Goal: Transaction & Acquisition: Purchase product/service

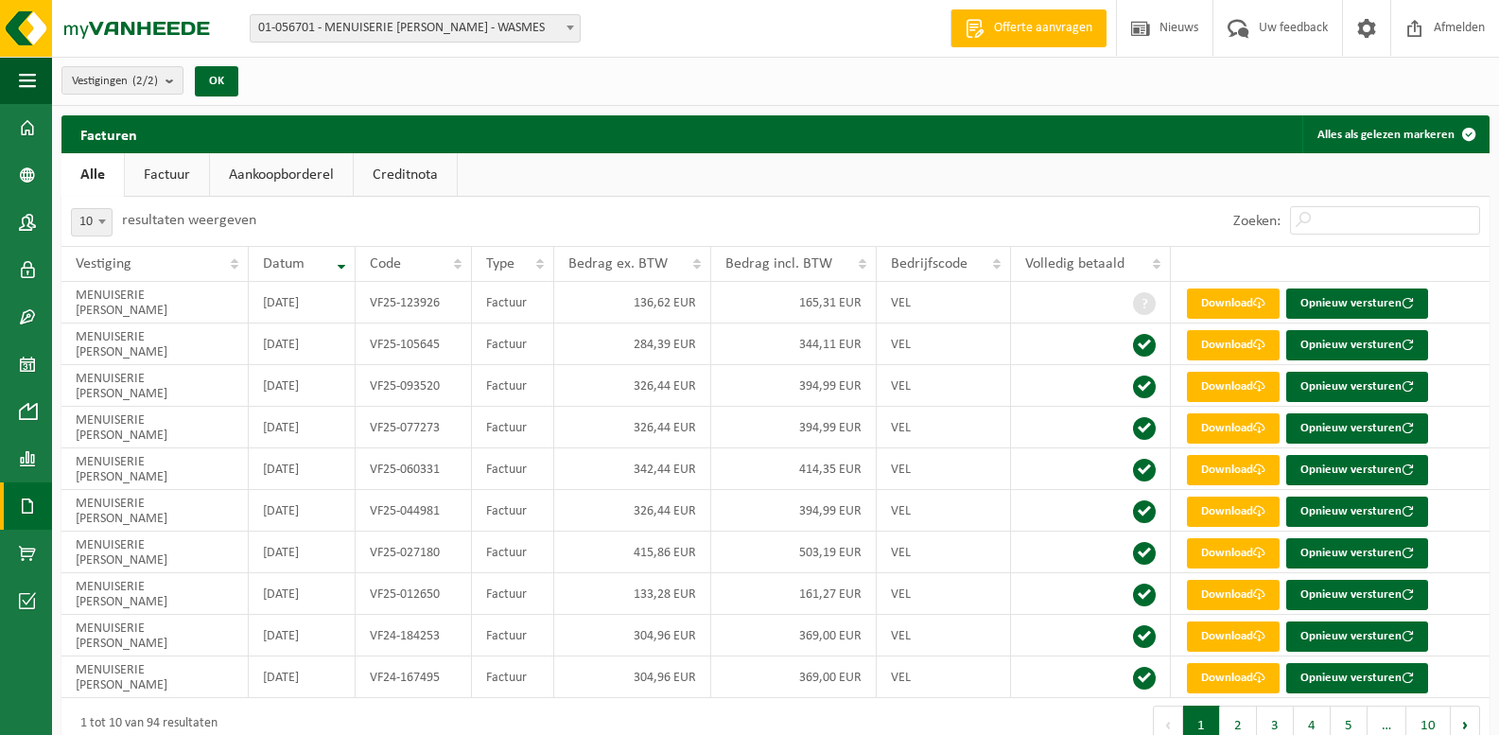
click at [321, 18] on span "01-056701 - MENUISERIE [PERSON_NAME] SA - WASMES" at bounding box center [415, 28] width 329 height 26
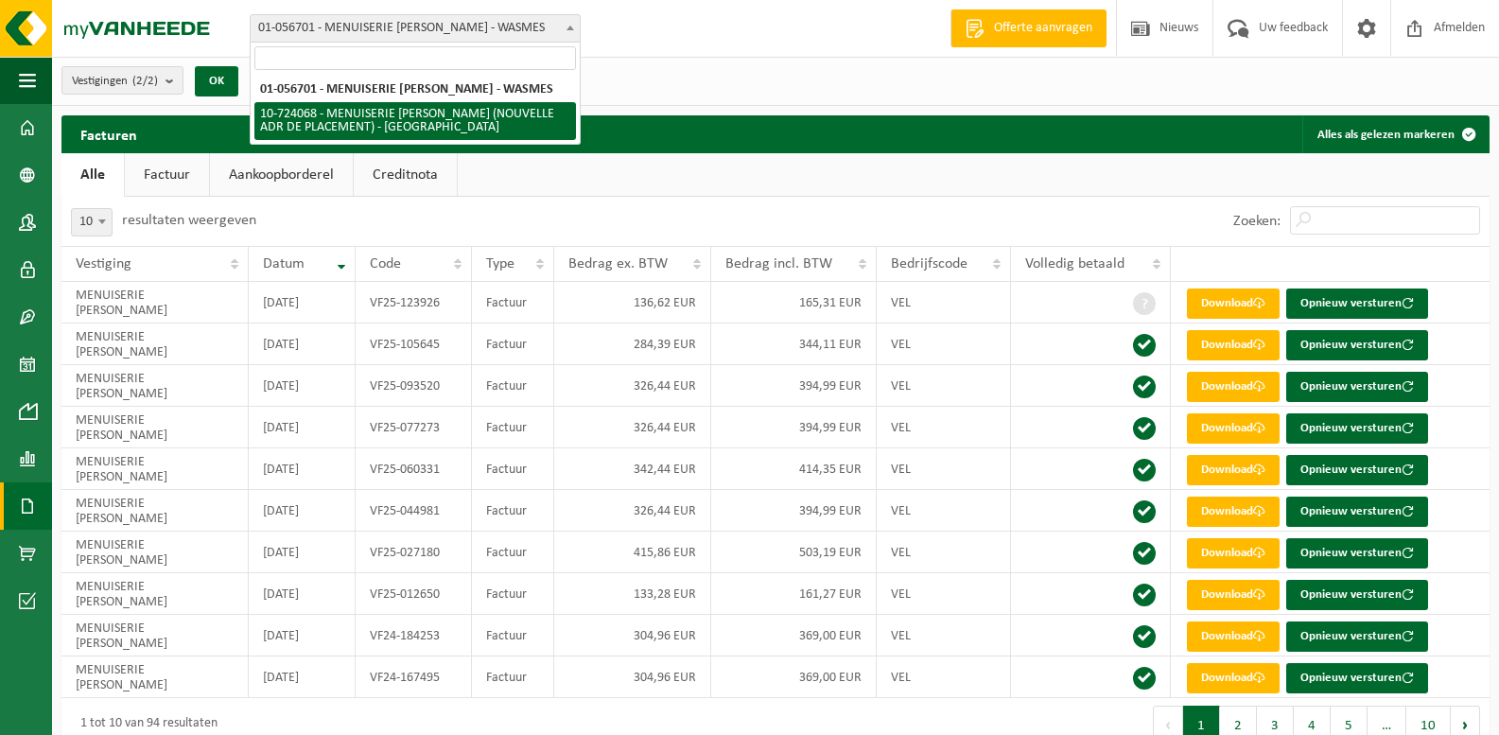
select select "39198"
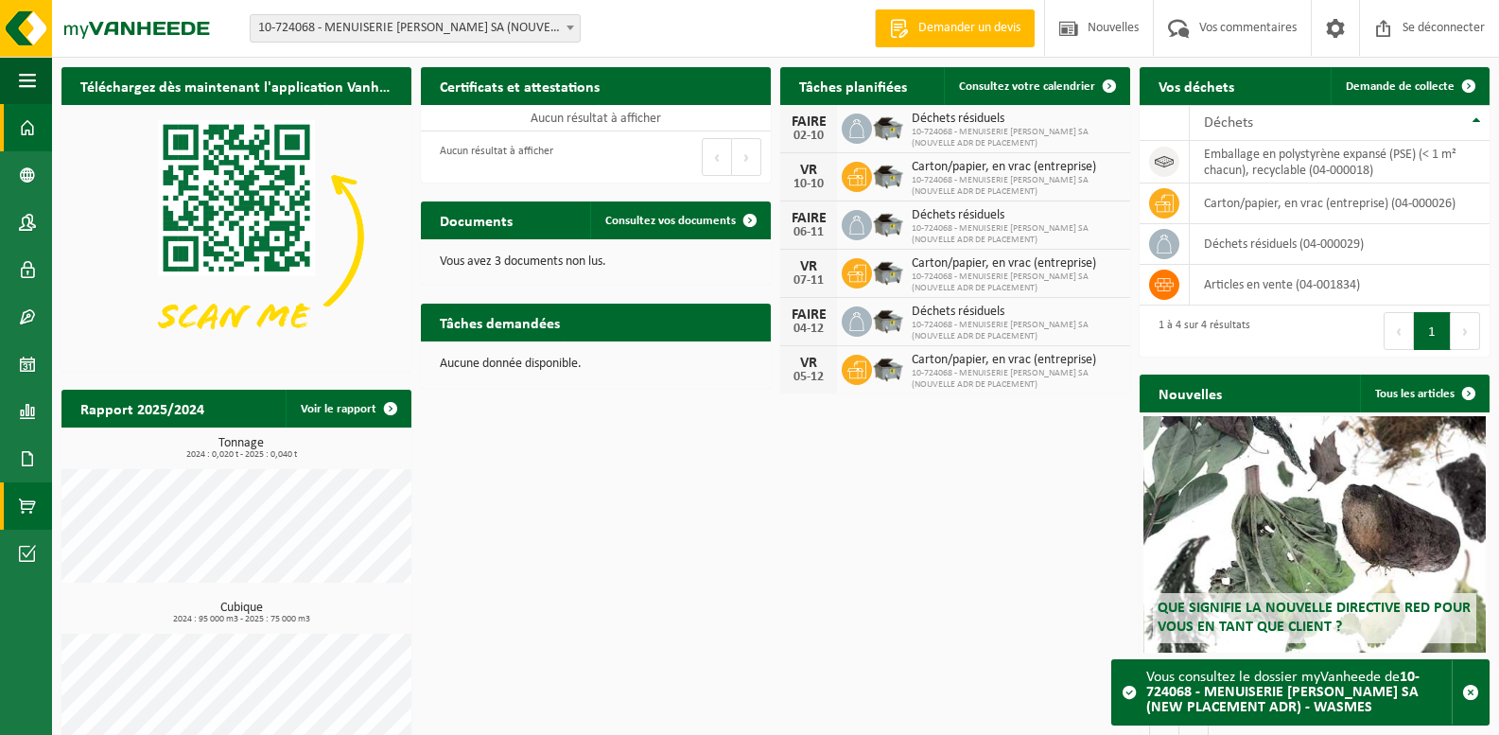
click at [29, 508] on span at bounding box center [27, 505] width 17 height 47
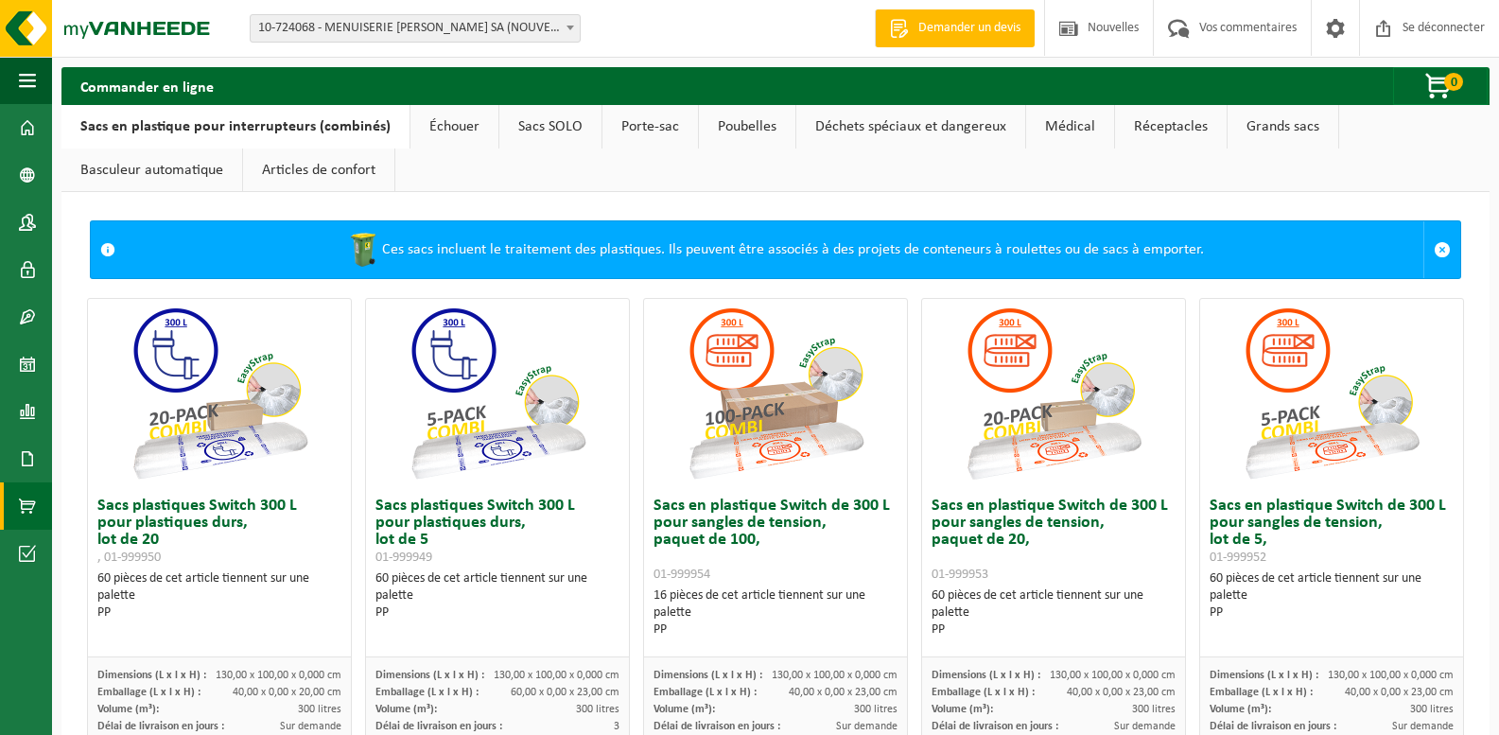
click at [531, 130] on font "Sacs SOLO" at bounding box center [550, 126] width 64 height 15
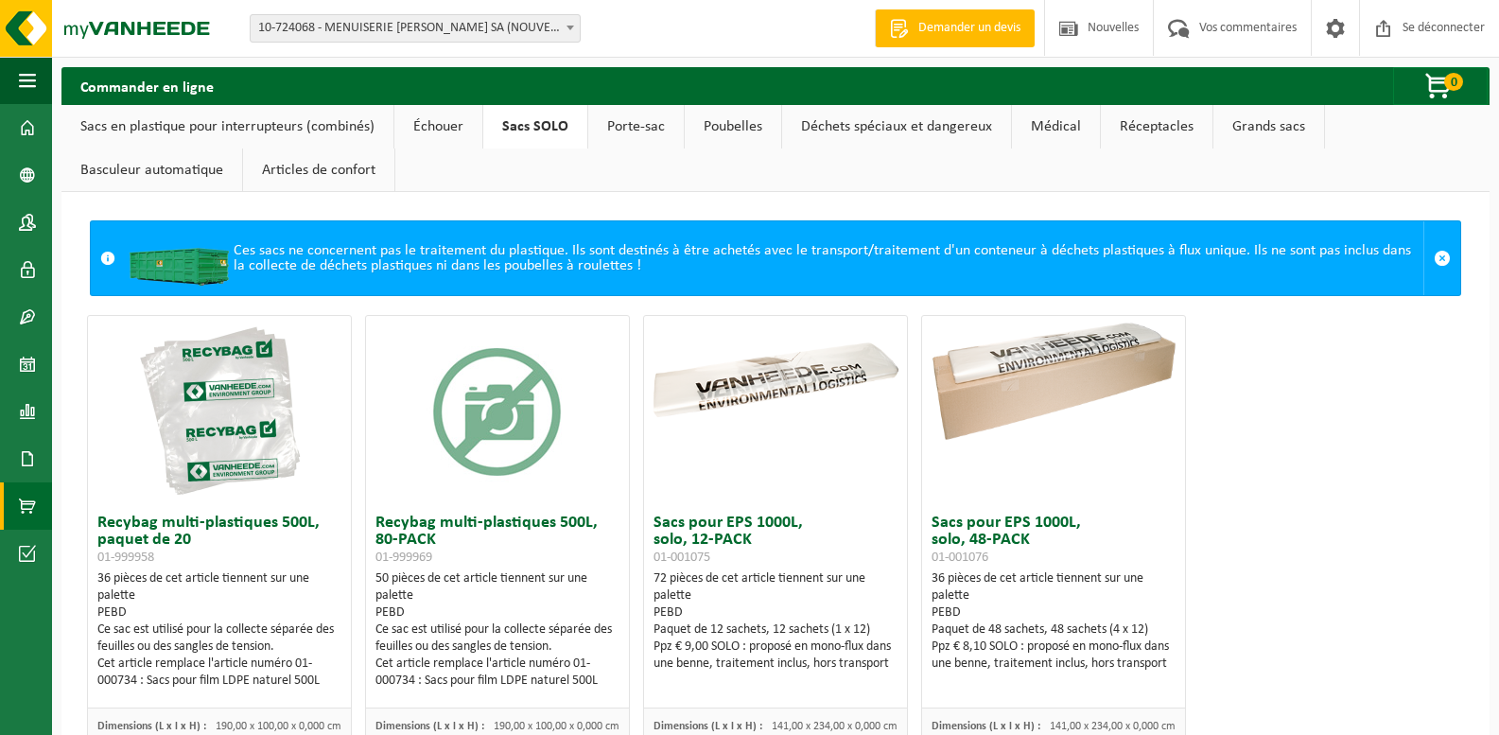
click at [1249, 123] on font "Grands sacs" at bounding box center [1268, 126] width 73 height 15
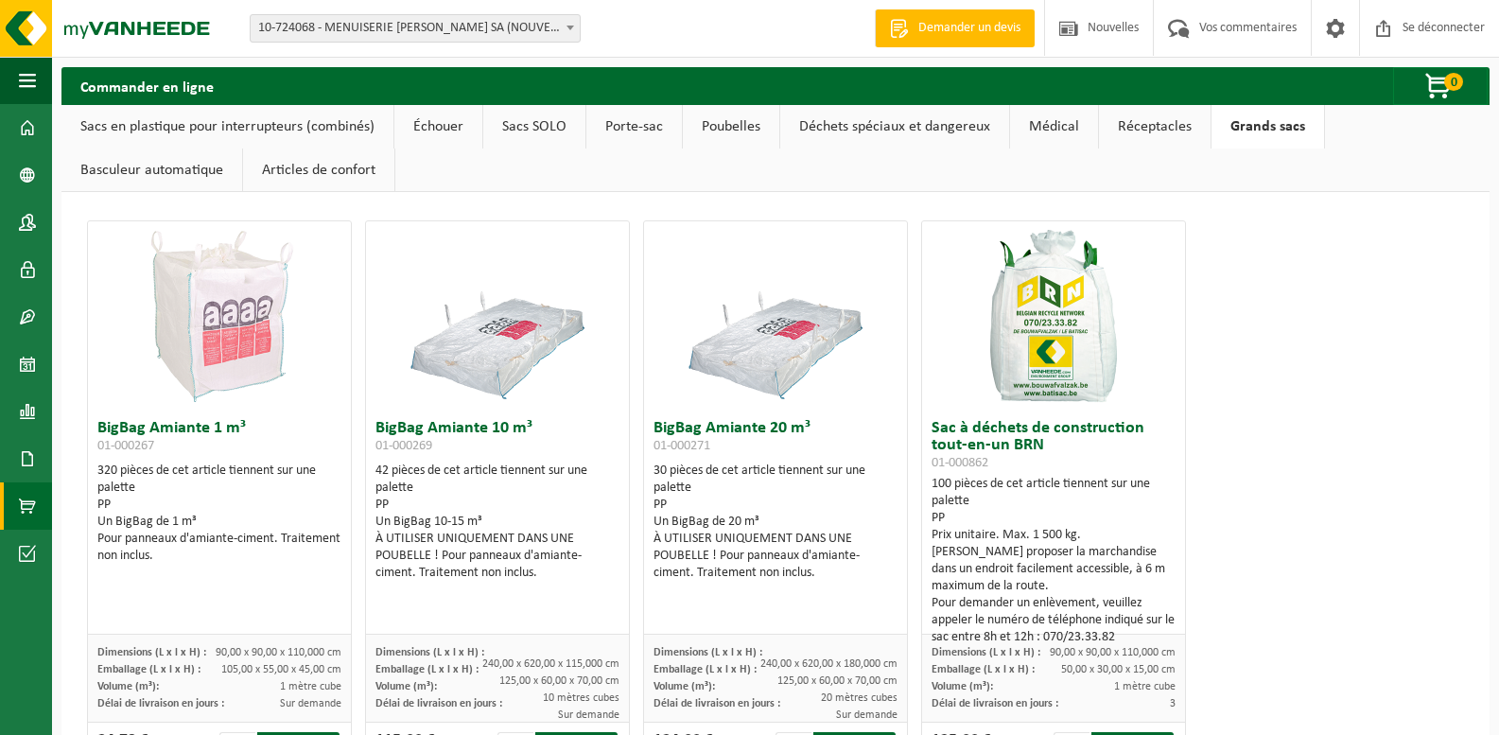
click at [198, 121] on font "Sacs en plastique pour interrupteurs (combinés)" at bounding box center [227, 126] width 294 height 15
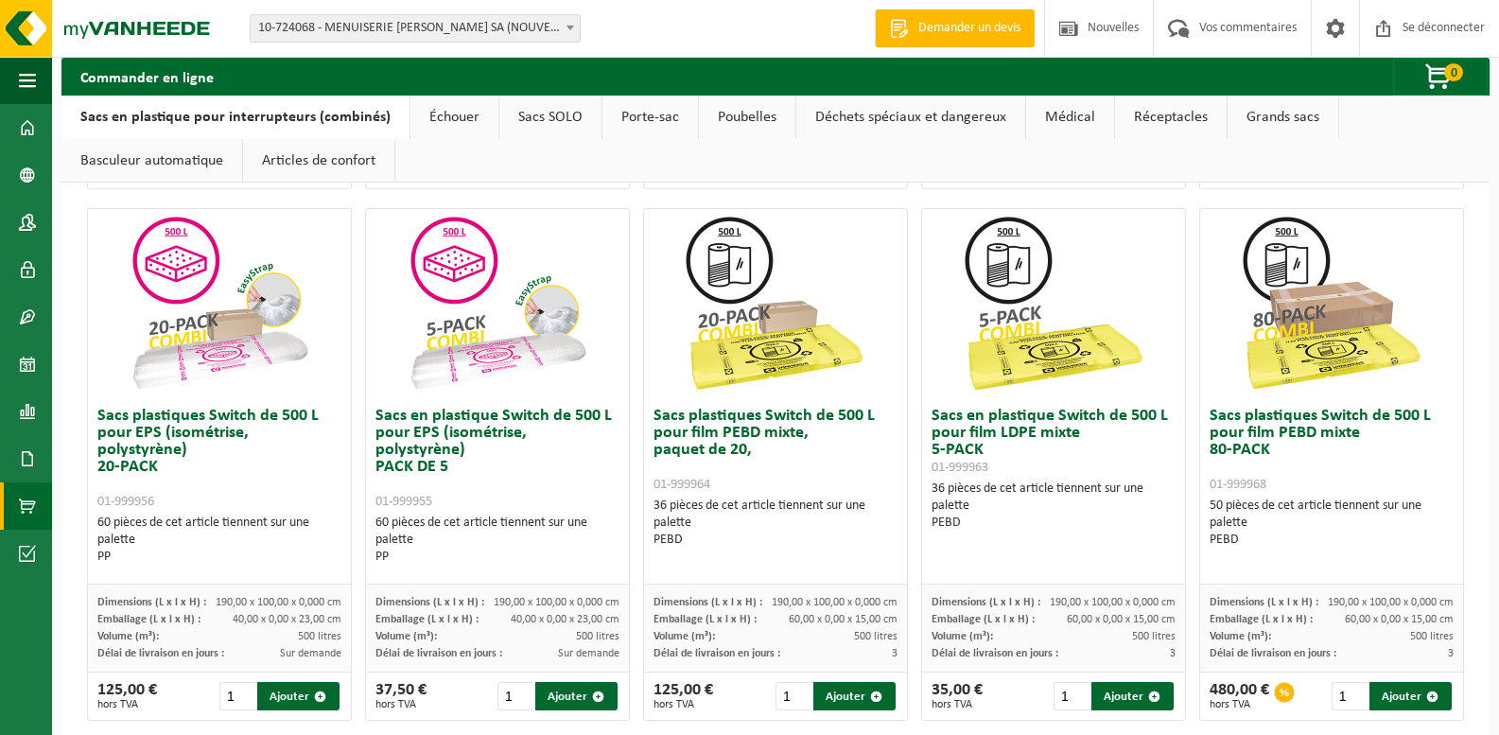
scroll to position [618, 0]
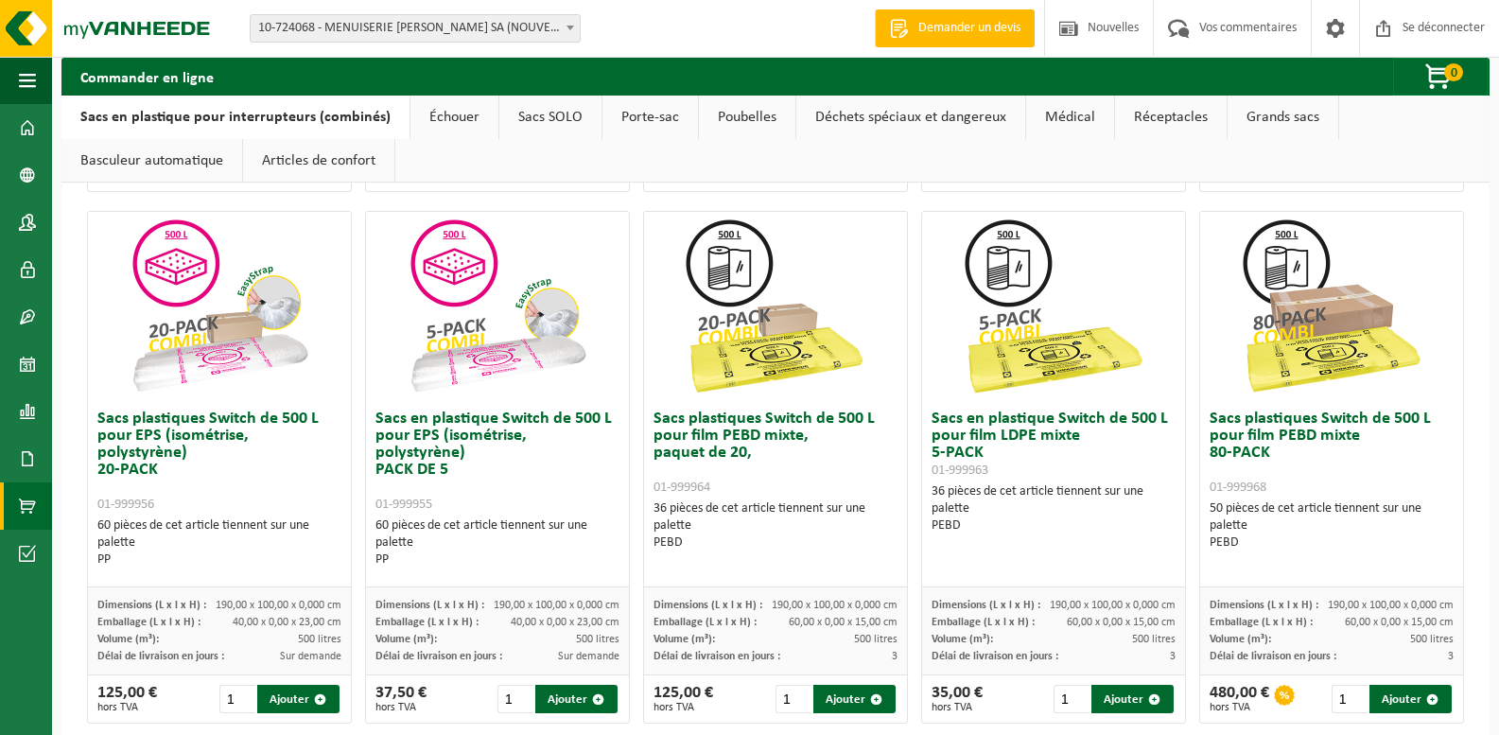
click at [697, 432] on font "pour film PEBD mixte," at bounding box center [730, 436] width 155 height 18
click at [714, 328] on img at bounding box center [775, 306] width 189 height 189
click at [722, 358] on img at bounding box center [775, 306] width 189 height 189
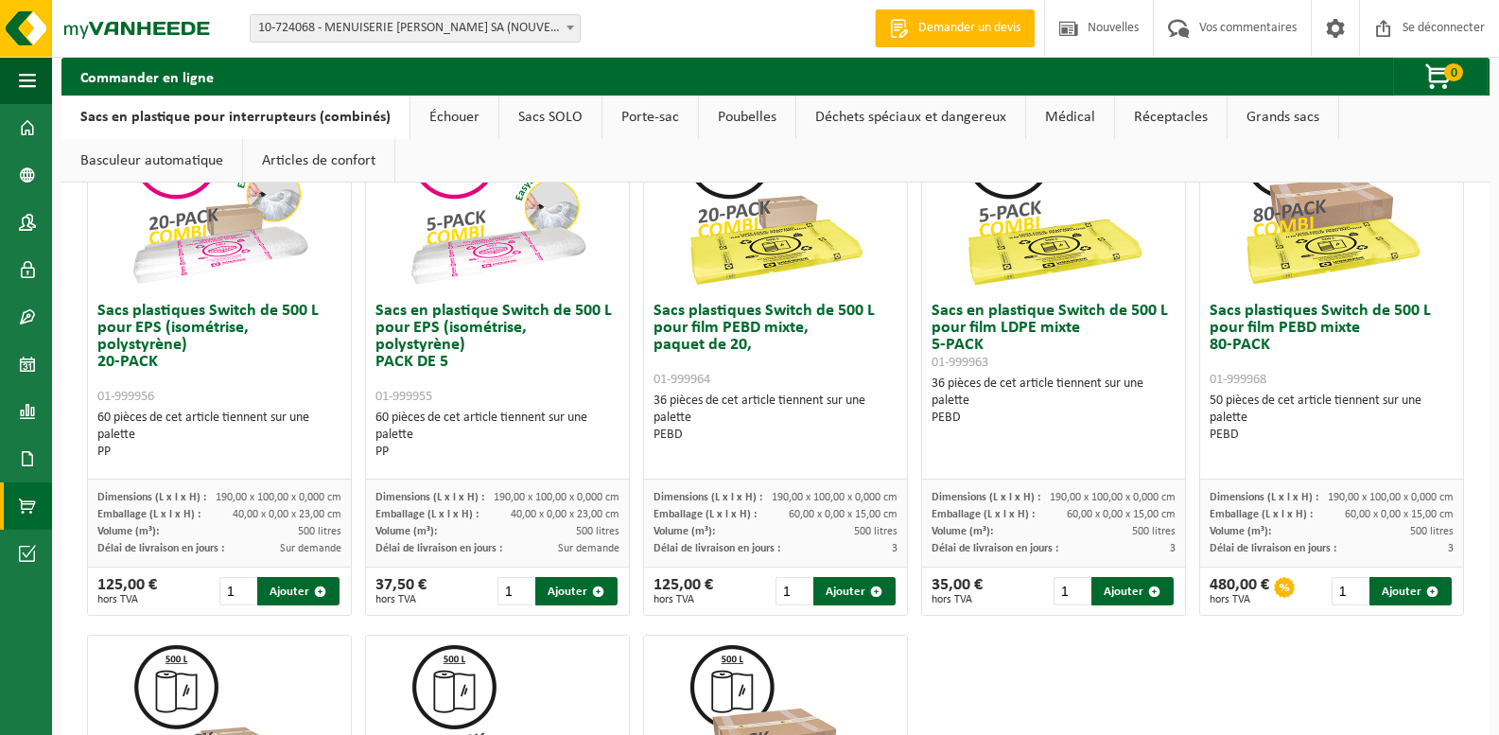
scroll to position [713, 0]
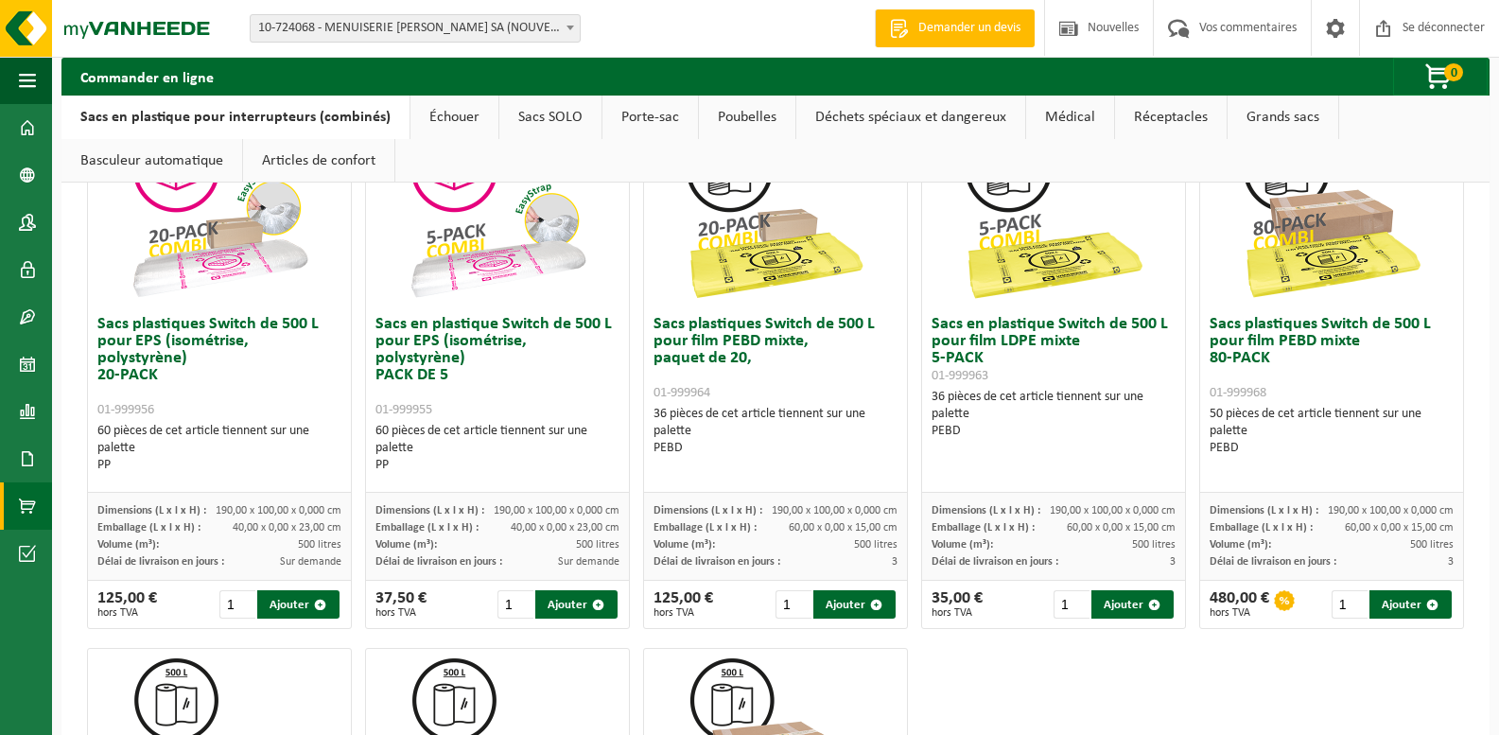
click at [728, 206] on img at bounding box center [775, 211] width 189 height 189
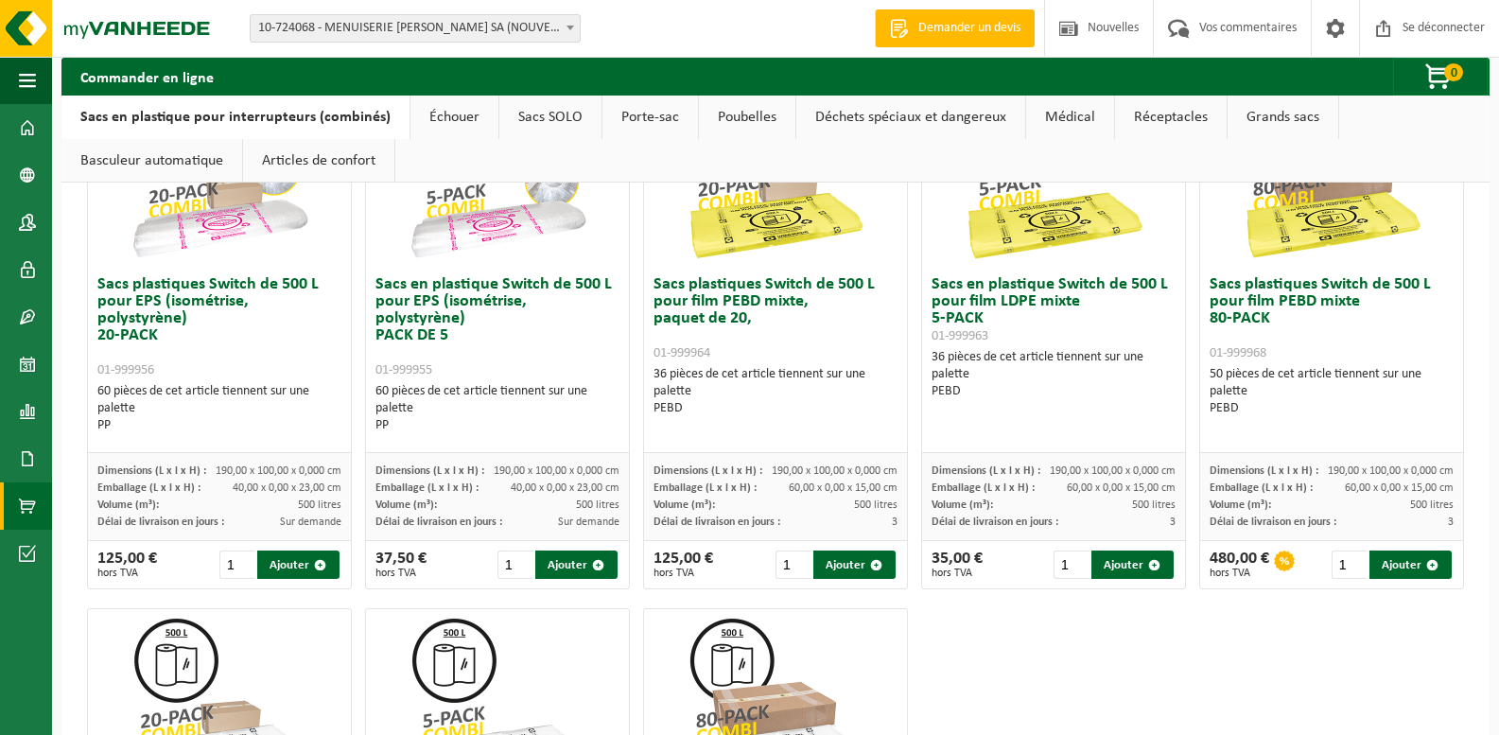
scroll to position [808, 0]
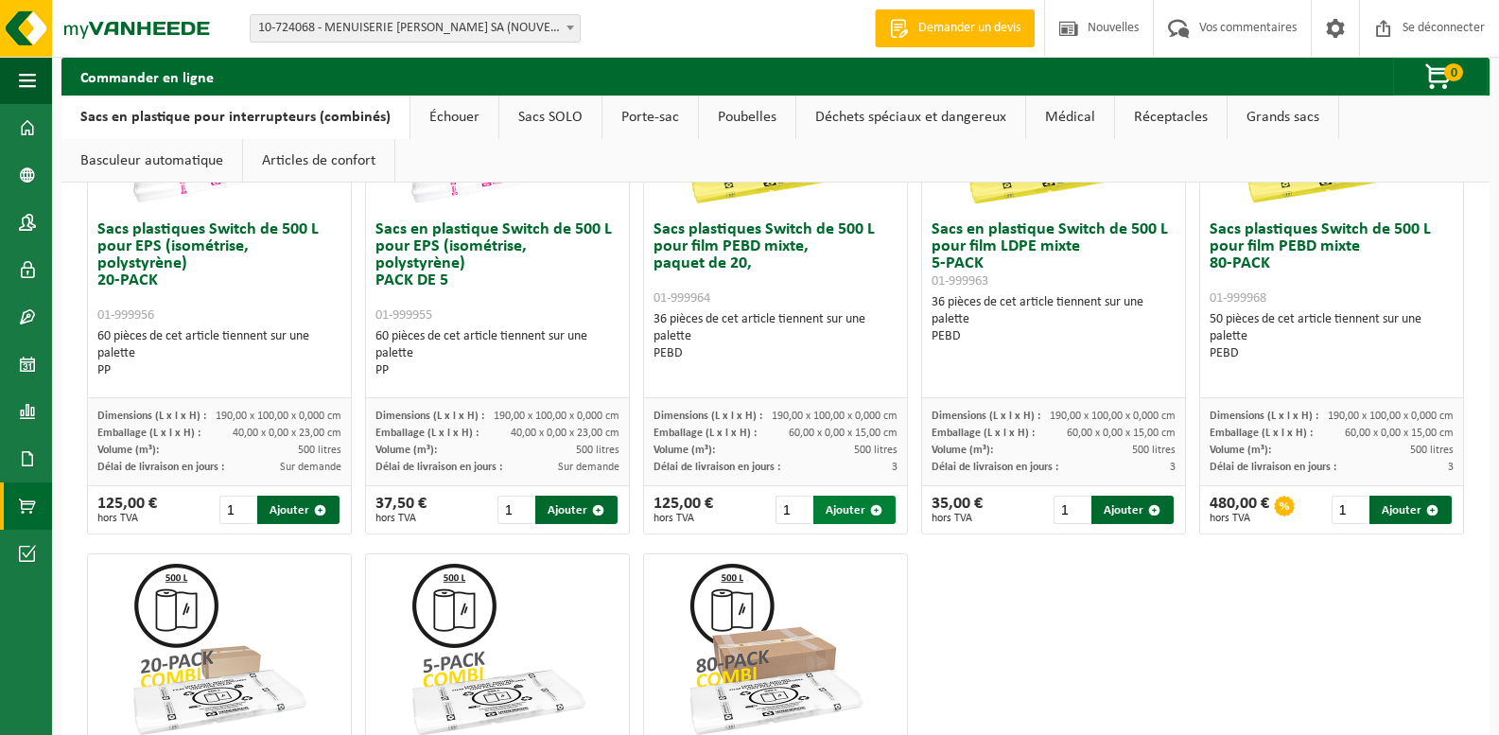
click at [833, 511] on font "Ajouter" at bounding box center [846, 510] width 40 height 12
click at [1438, 83] on span "button" at bounding box center [1439, 78] width 95 height 38
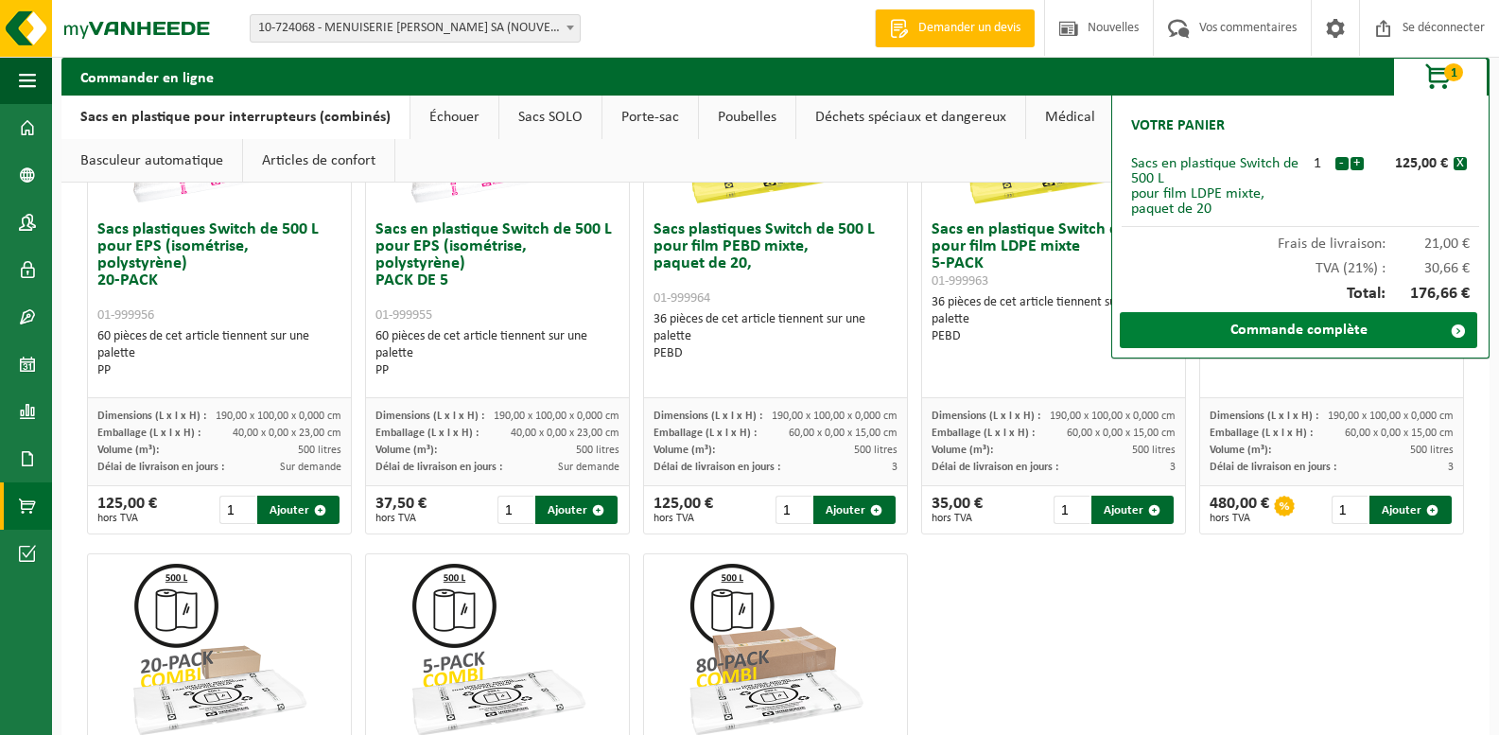
click at [1354, 333] on font "Commande complète" at bounding box center [1298, 329] width 137 height 15
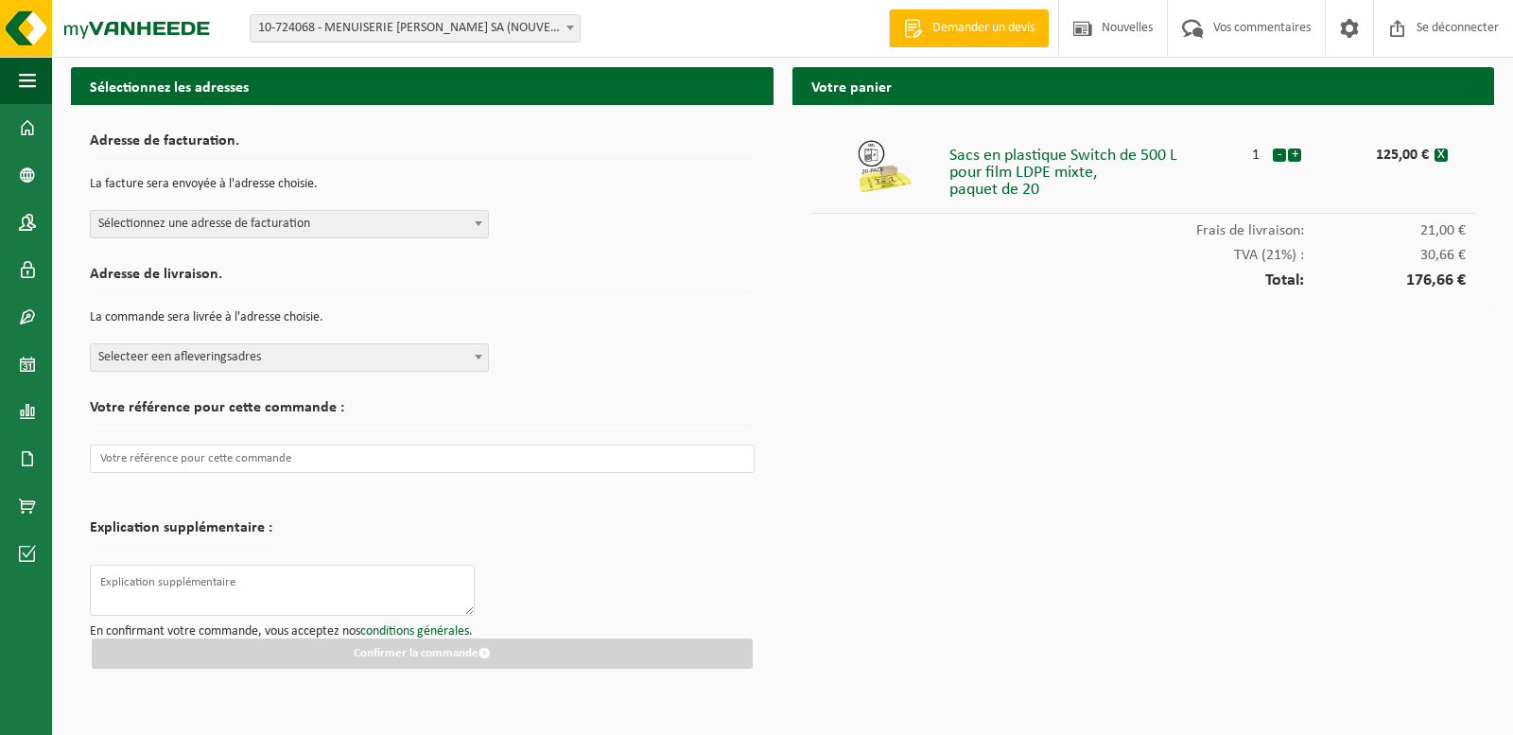
click at [208, 232] on span "Sélectionnez une adresse de facturation" at bounding box center [289, 224] width 397 height 26
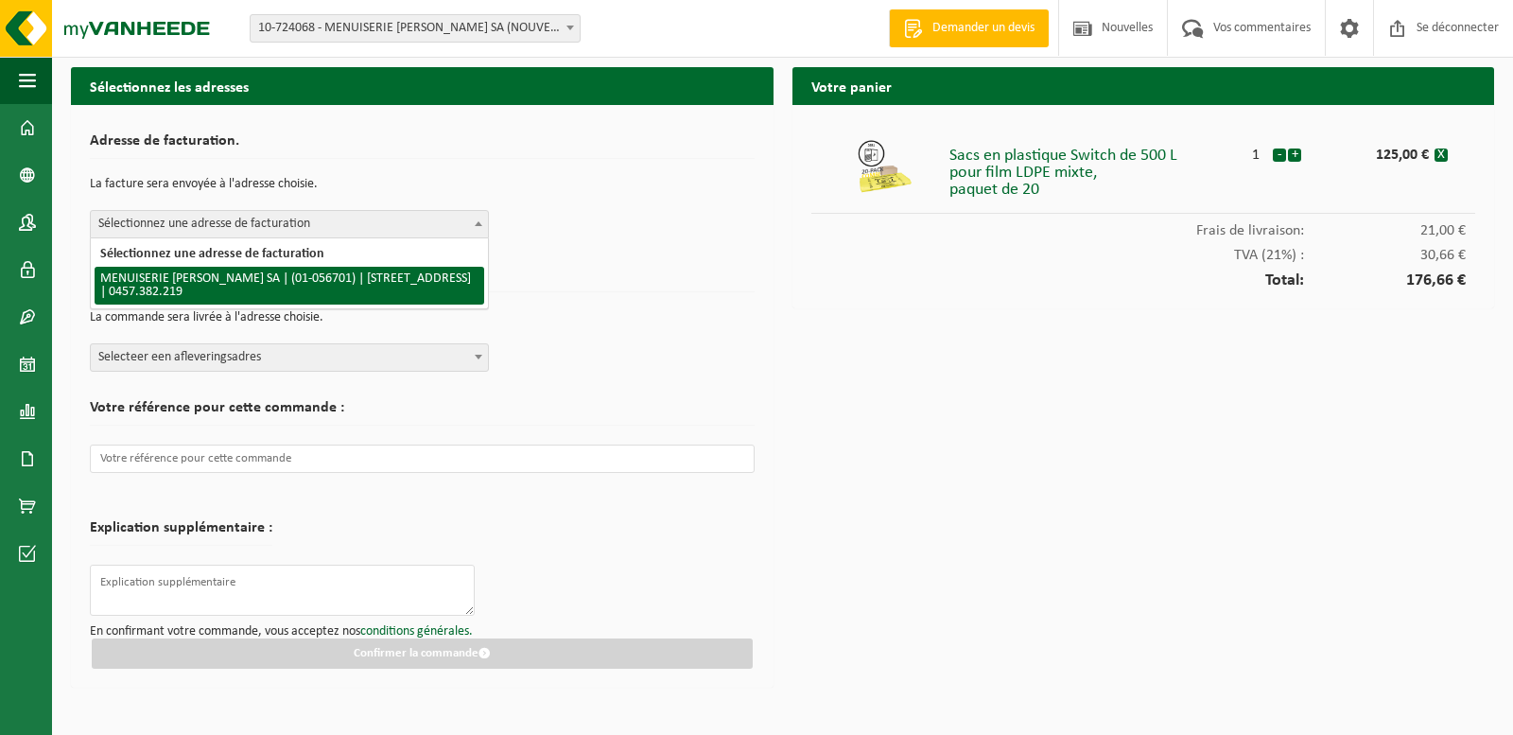
select select "39132"
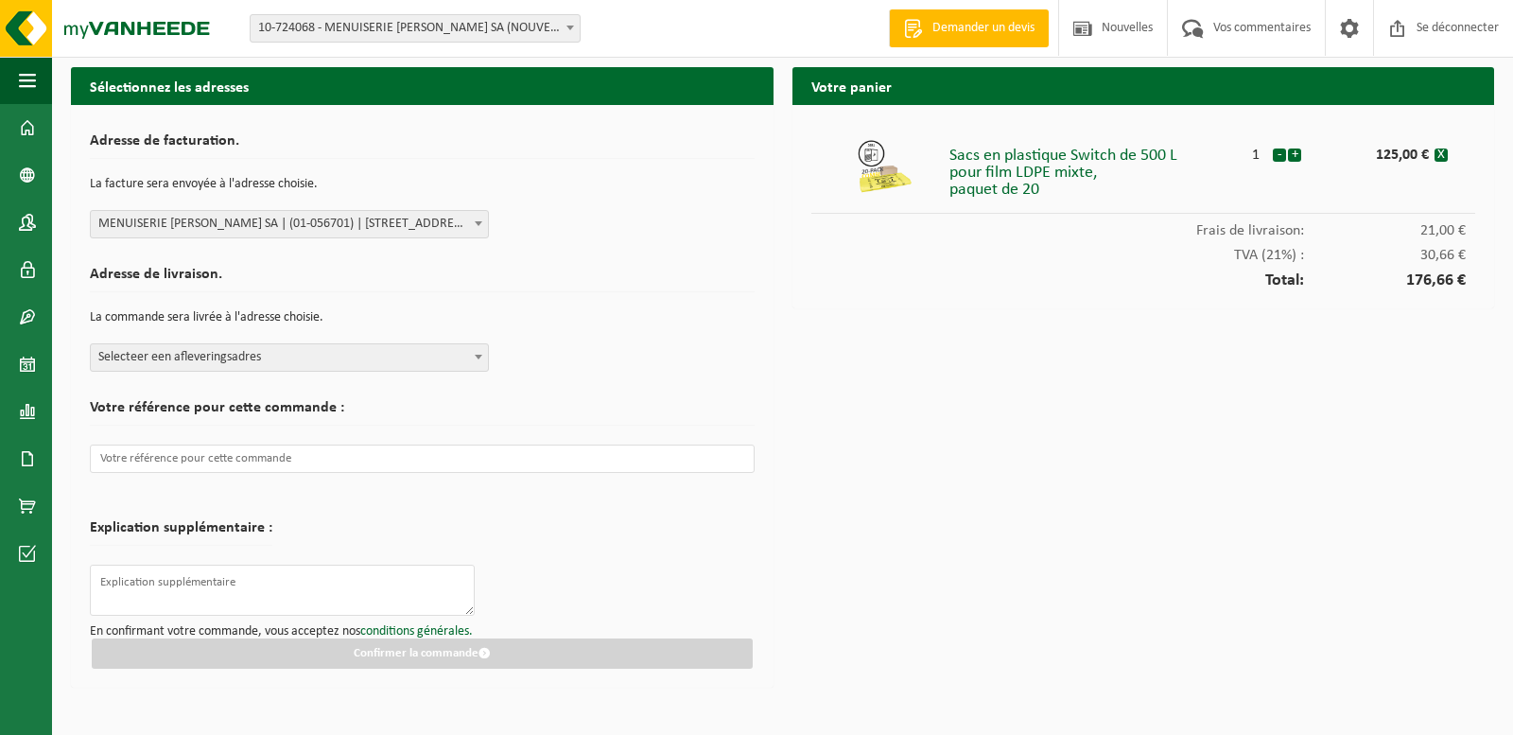
click at [230, 358] on span "Selecteer een afleveringsadres" at bounding box center [289, 357] width 397 height 26
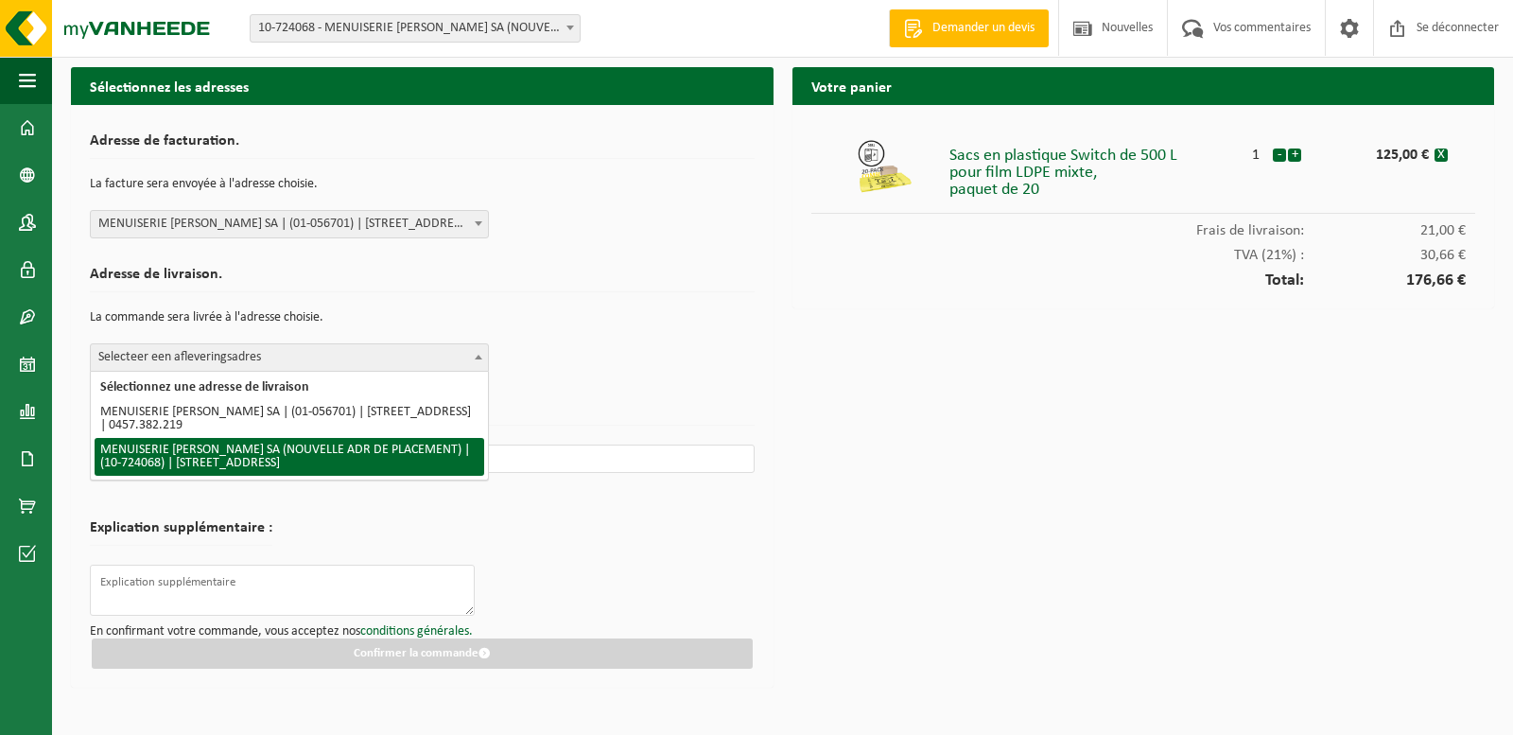
select select "39198"
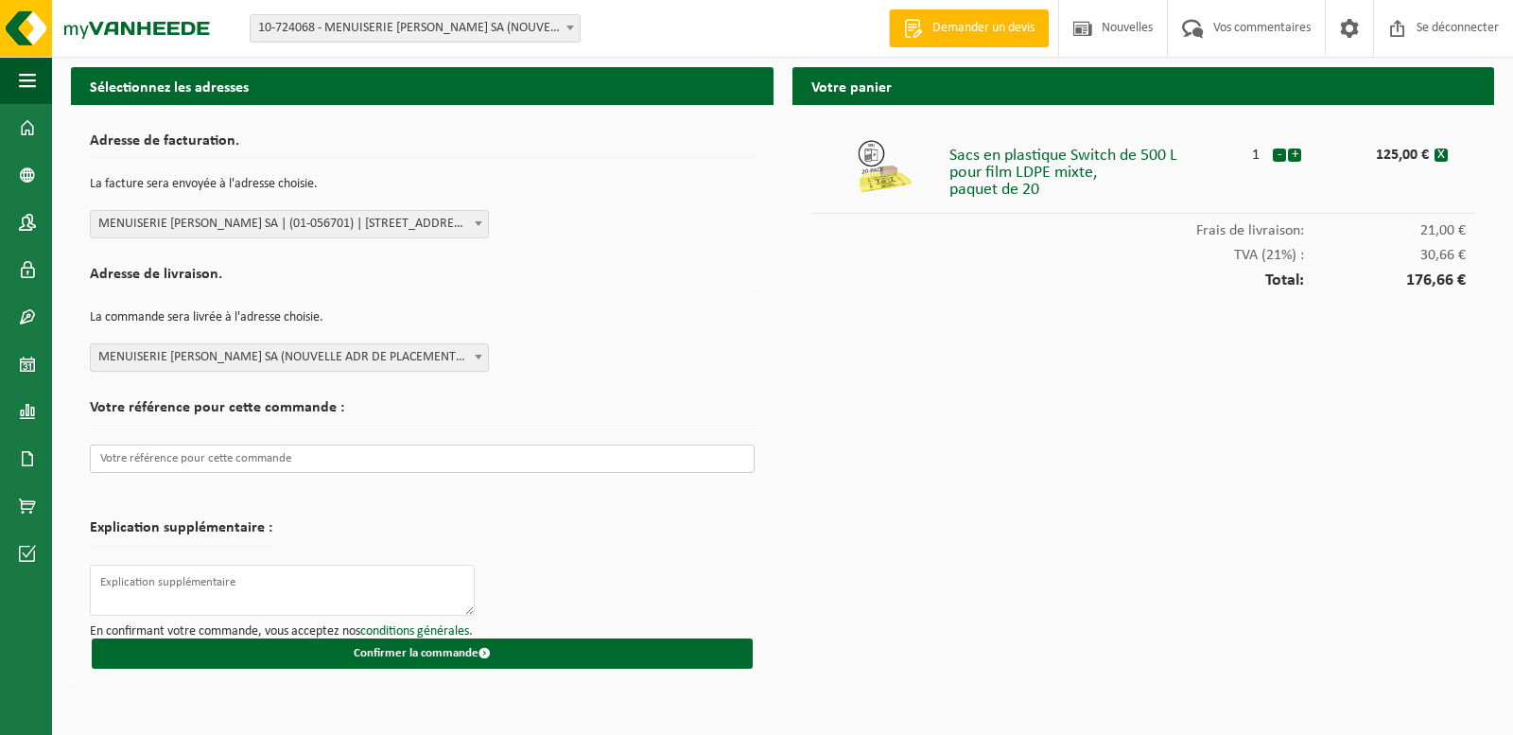
click at [344, 455] on input "text" at bounding box center [422, 458] width 665 height 28
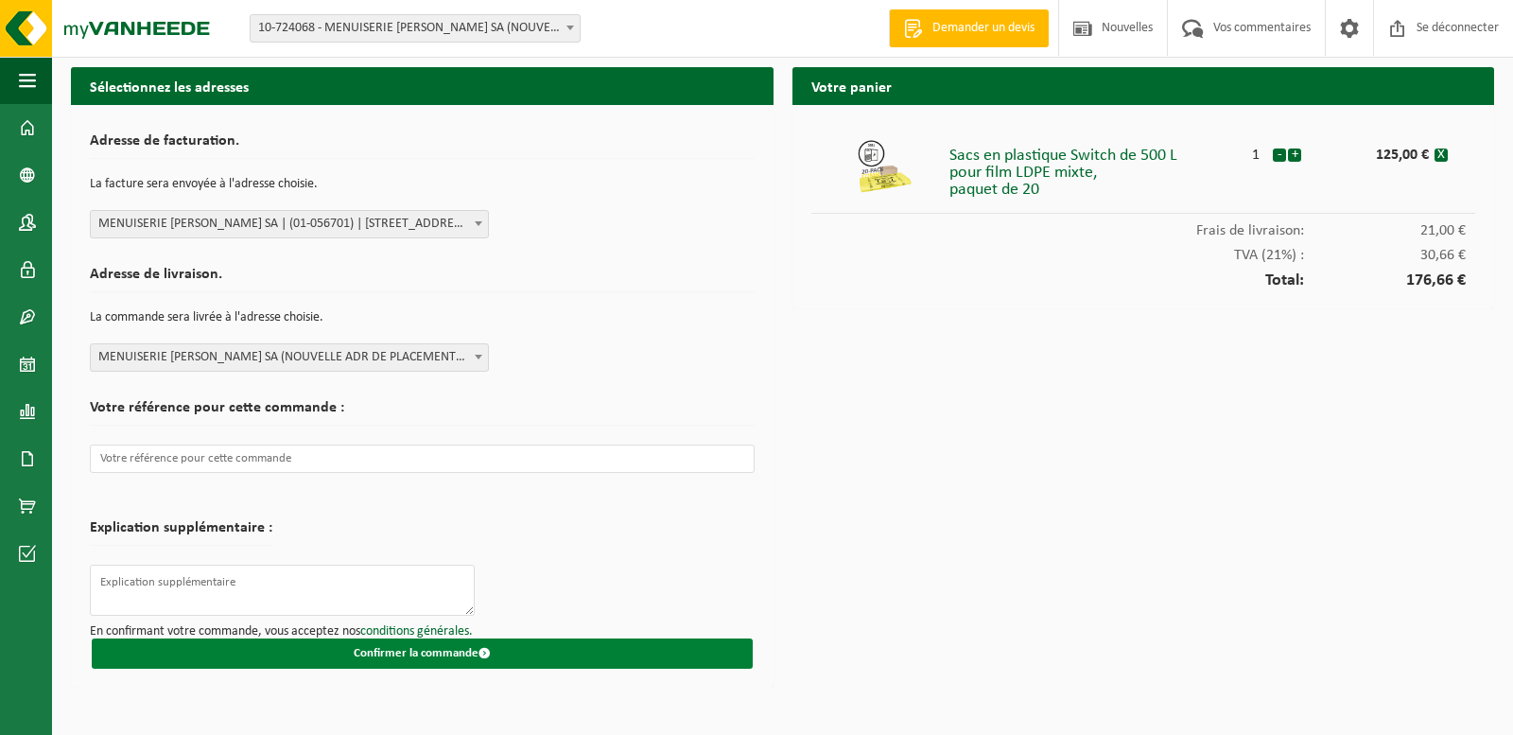
click at [346, 655] on button "Confirmer la commande" at bounding box center [422, 653] width 661 height 30
